Goal: Information Seeking & Learning: Learn about a topic

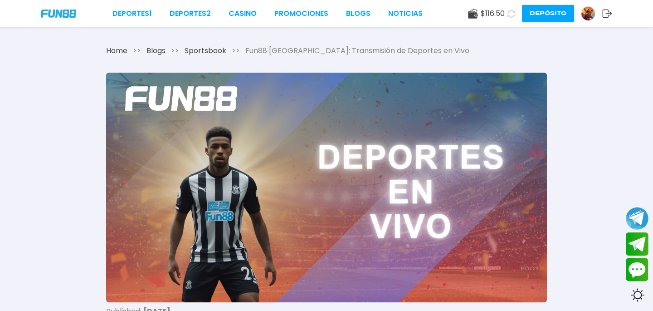
click at [305, 49] on span "Fun88 México: Transmisión de Deportes en Vivo" at bounding box center [357, 50] width 224 height 11
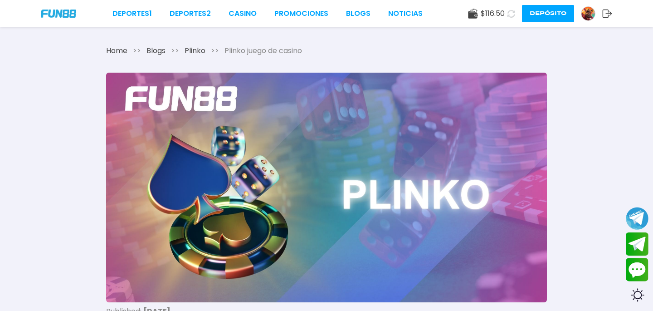
drag, startPoint x: 0, startPoint y: 0, endPoint x: 268, endPoint y: 0, distance: 267.7
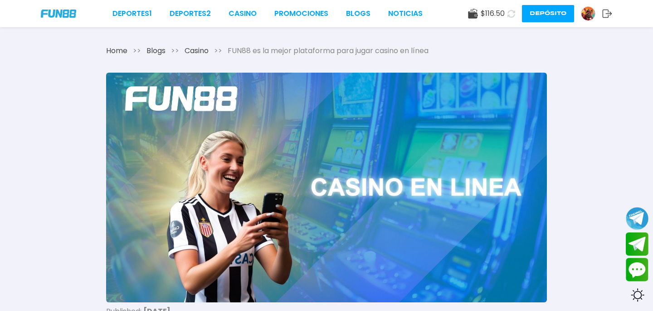
click at [315, 51] on span "FUN88 es la mejor plataforma para jugar casino en línea" at bounding box center [328, 50] width 201 height 11
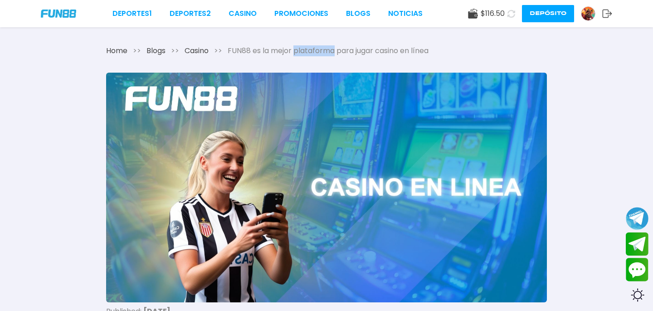
click at [315, 51] on span "FUN88 es la mejor plataforma para jugar casino en línea" at bounding box center [328, 50] width 201 height 11
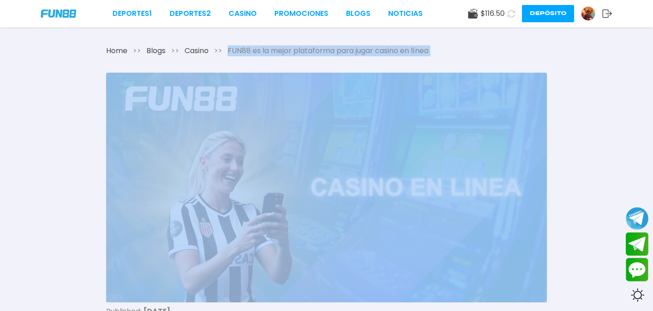
click at [315, 51] on span "FUN88 es la mejor plataforma para jugar casino en línea" at bounding box center [328, 50] width 201 height 11
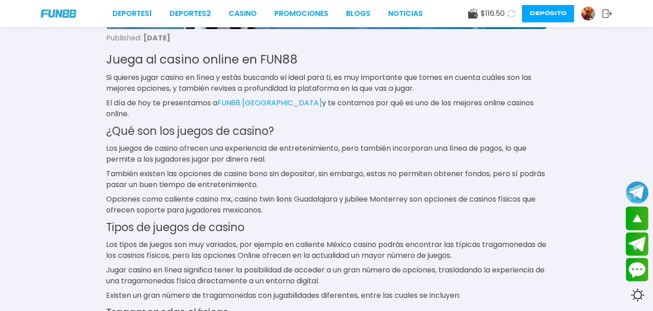
scroll to position [107, 0]
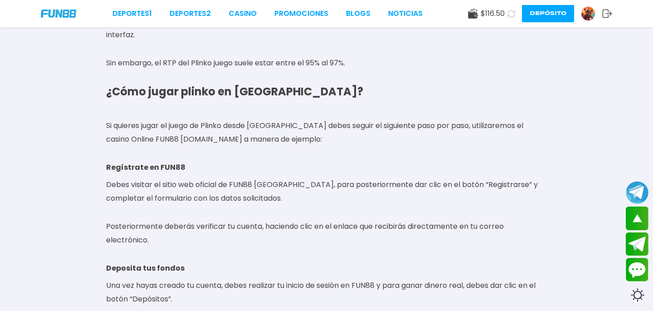
scroll to position [533, 0]
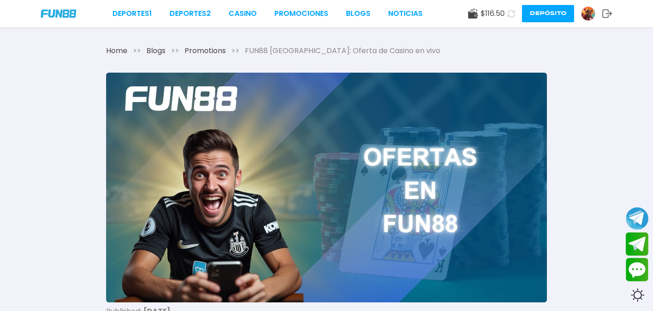
drag, startPoint x: 326, startPoint y: 162, endPoint x: 303, endPoint y: 6, distance: 157.4
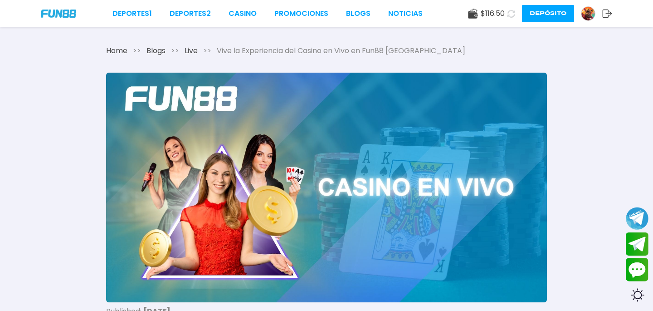
drag, startPoint x: 347, startPoint y: 132, endPoint x: 251, endPoint y: 4, distance: 160.5
